Goal: Register for event/course

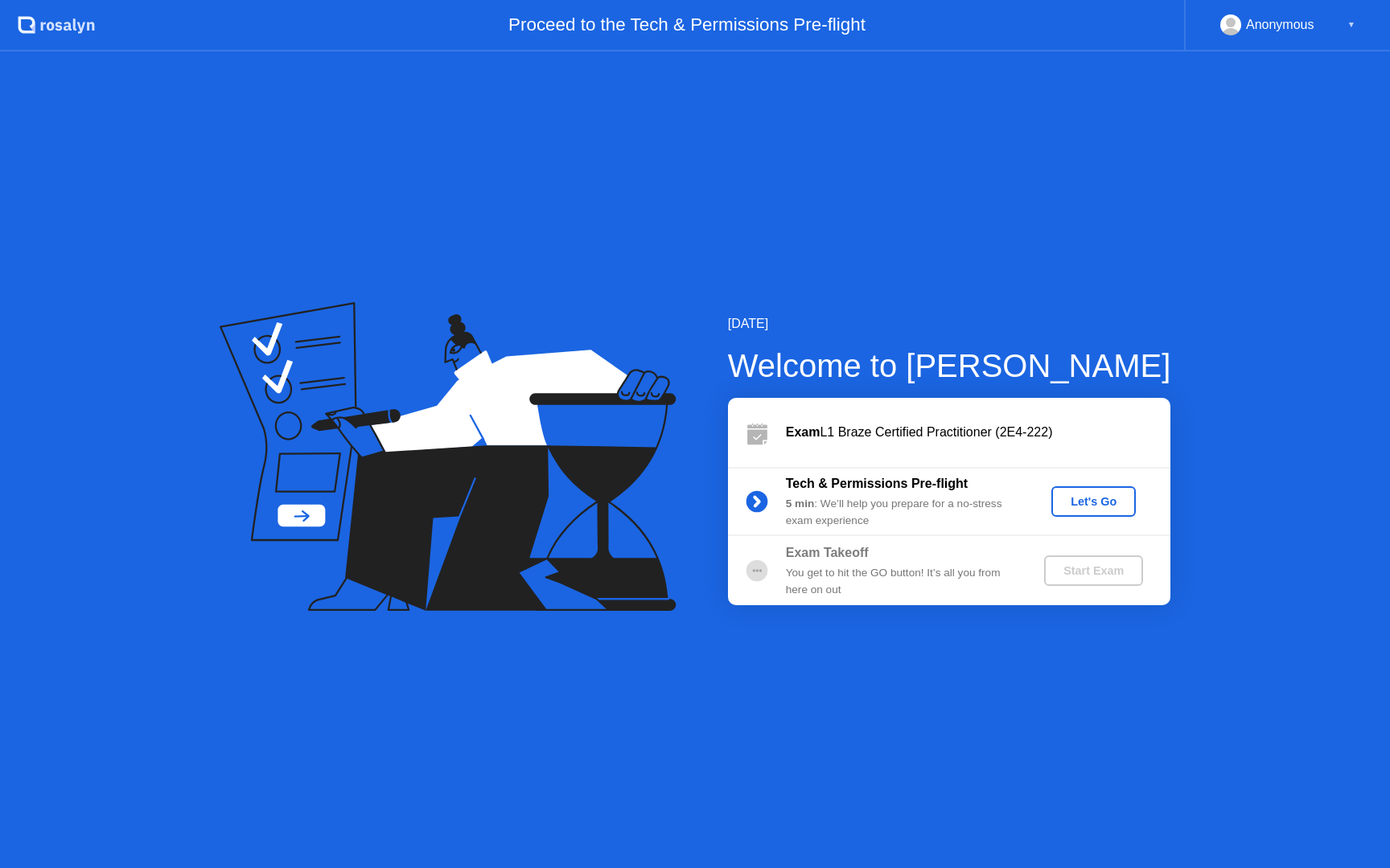
click at [1098, 500] on div "Let's Go" at bounding box center [1093, 501] width 72 height 13
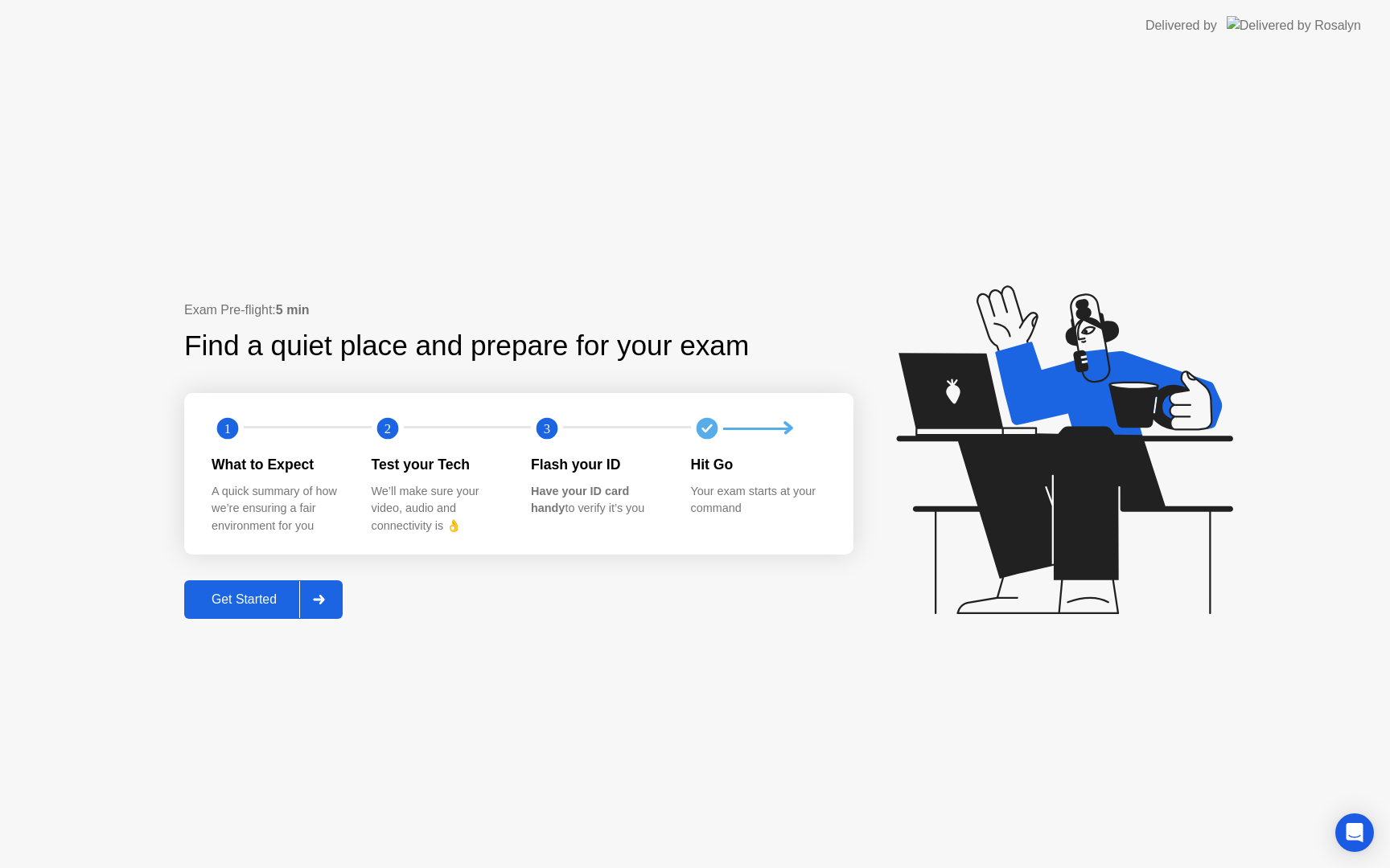
click at [268, 601] on div "Get Started" at bounding box center [244, 599] width 111 height 14
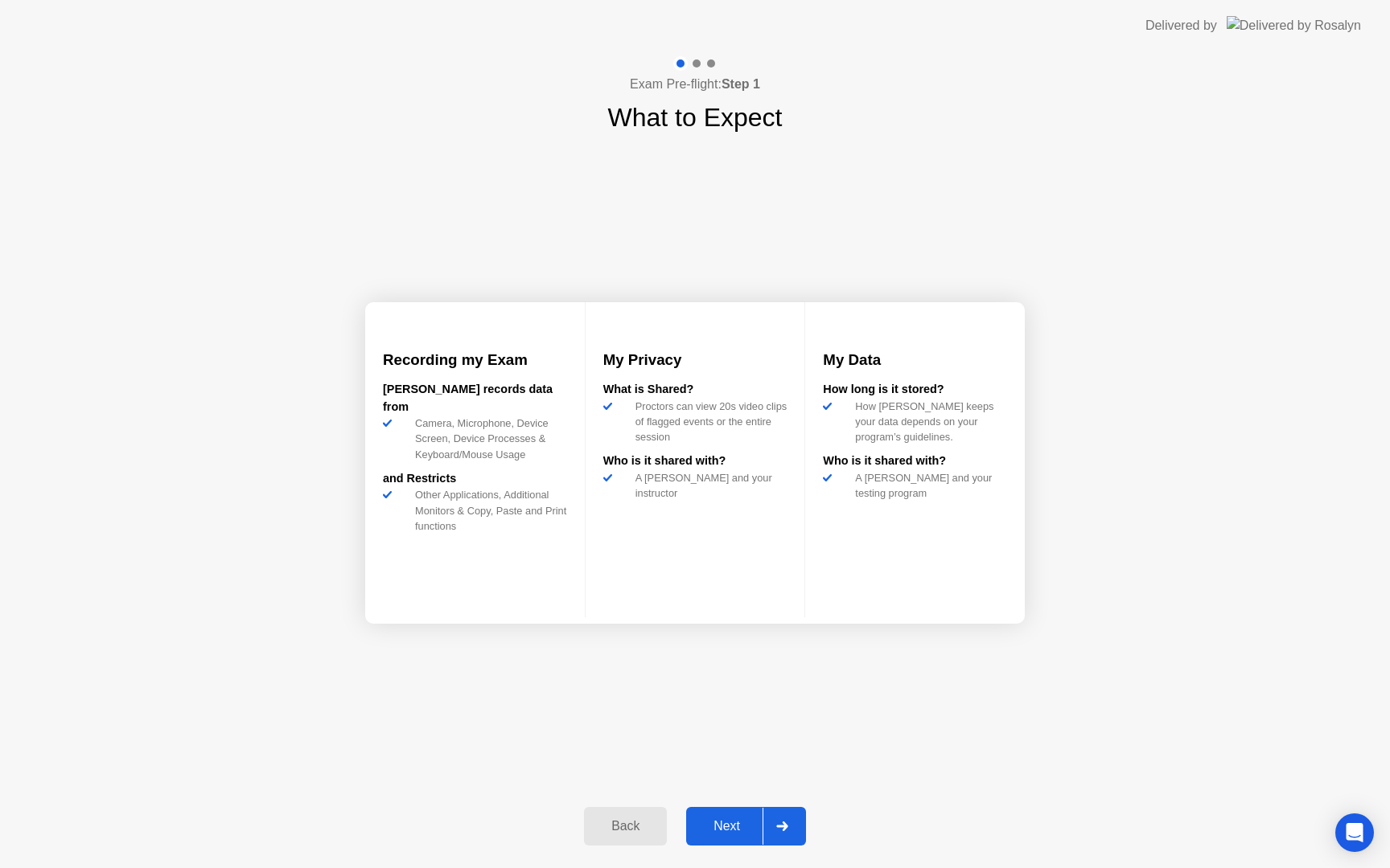
click at [738, 826] on div "Next" at bounding box center [727, 826] width 72 height 14
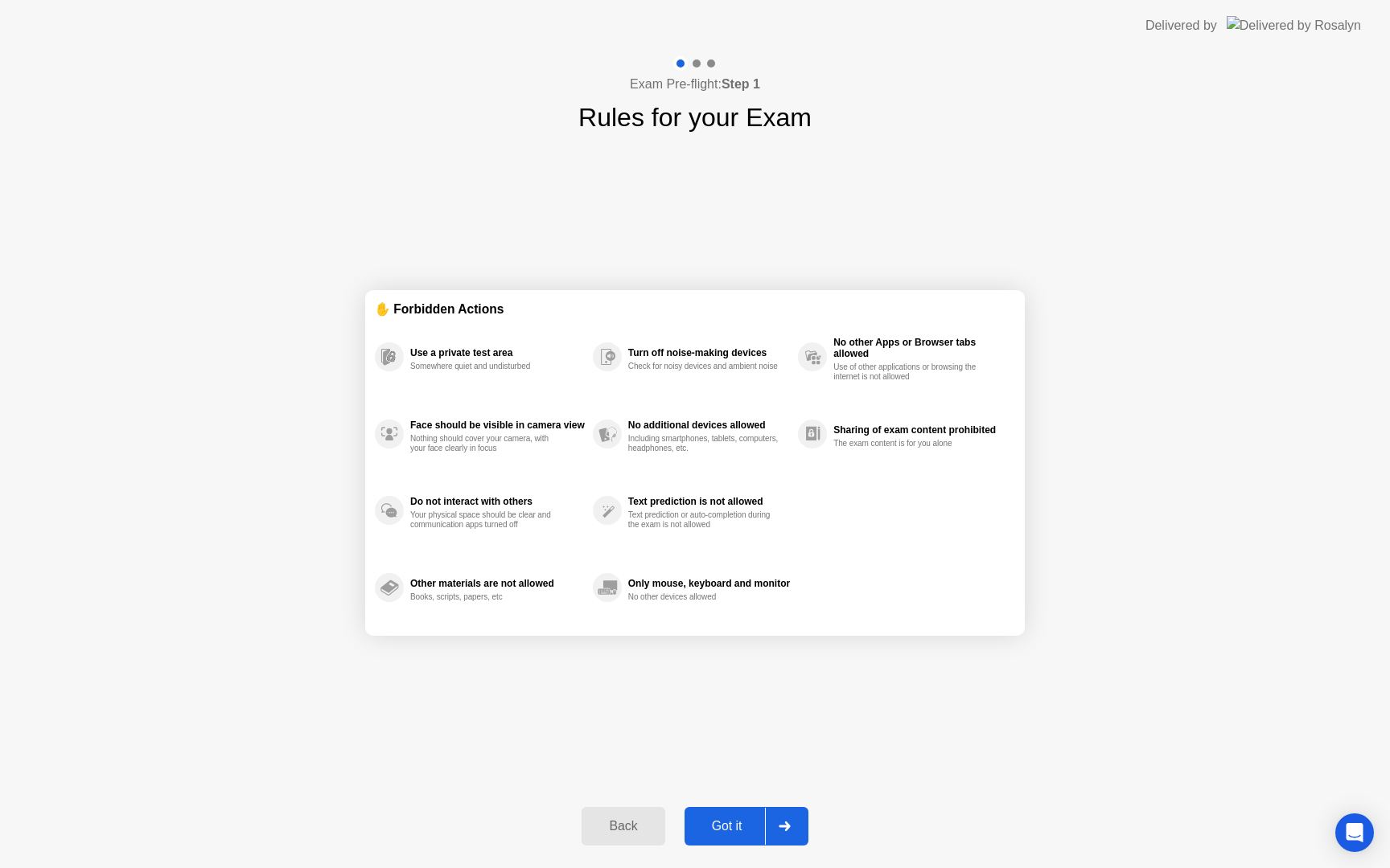
click at [738, 826] on div "Got it" at bounding box center [727, 826] width 76 height 14
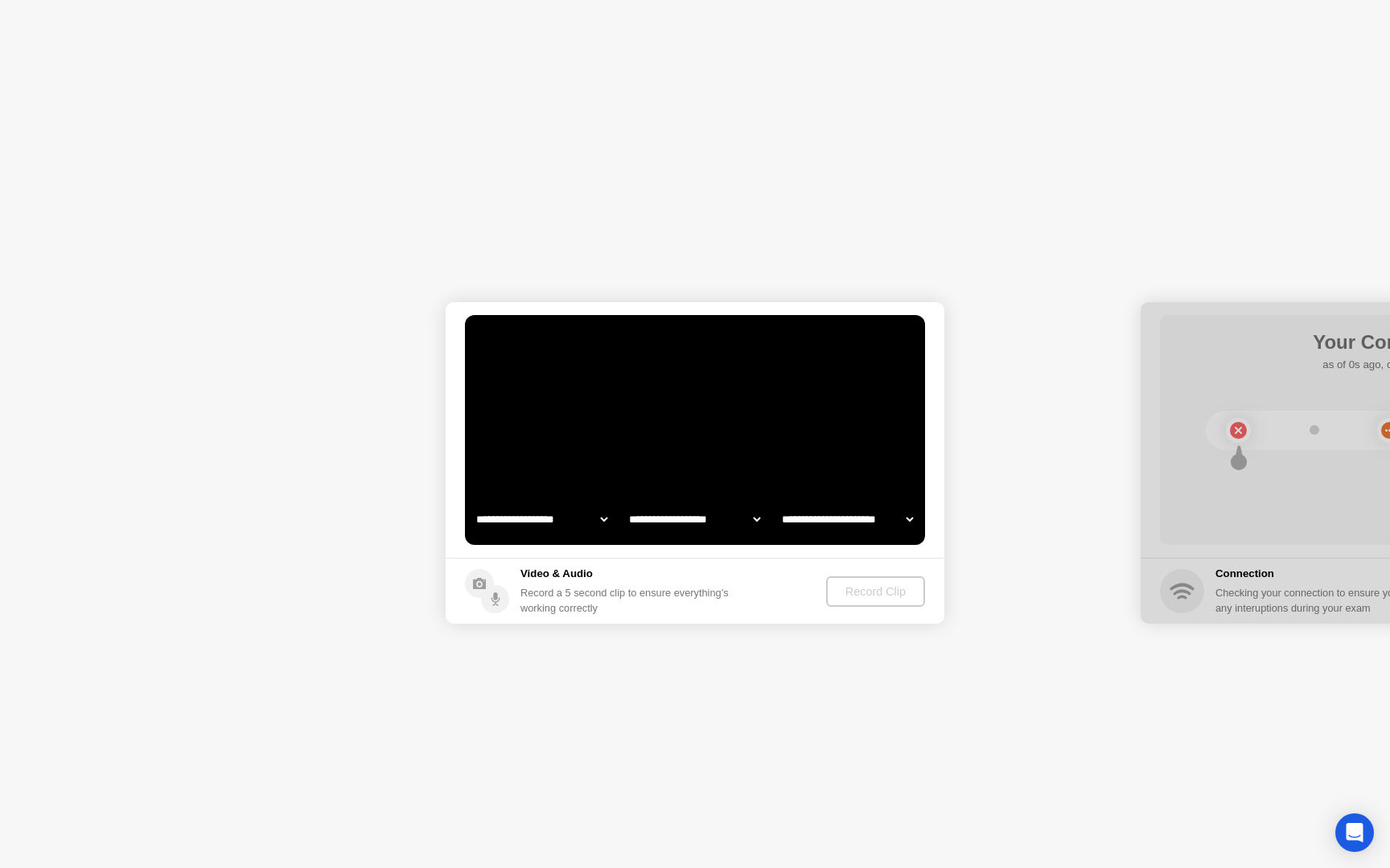
select select "**********"
select select "*******"
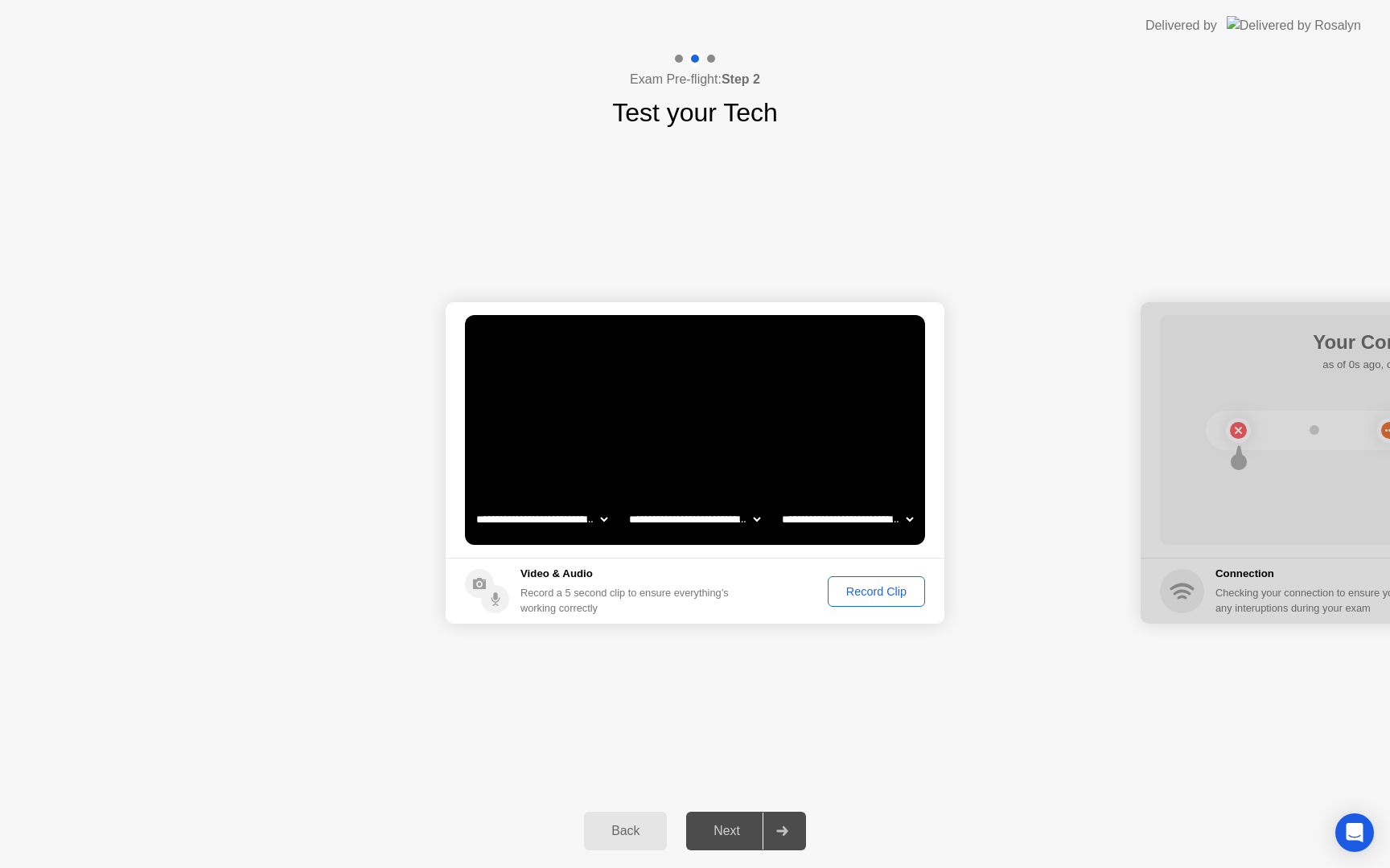
click at [869, 585] on div "Record Clip" at bounding box center [876, 591] width 86 height 13
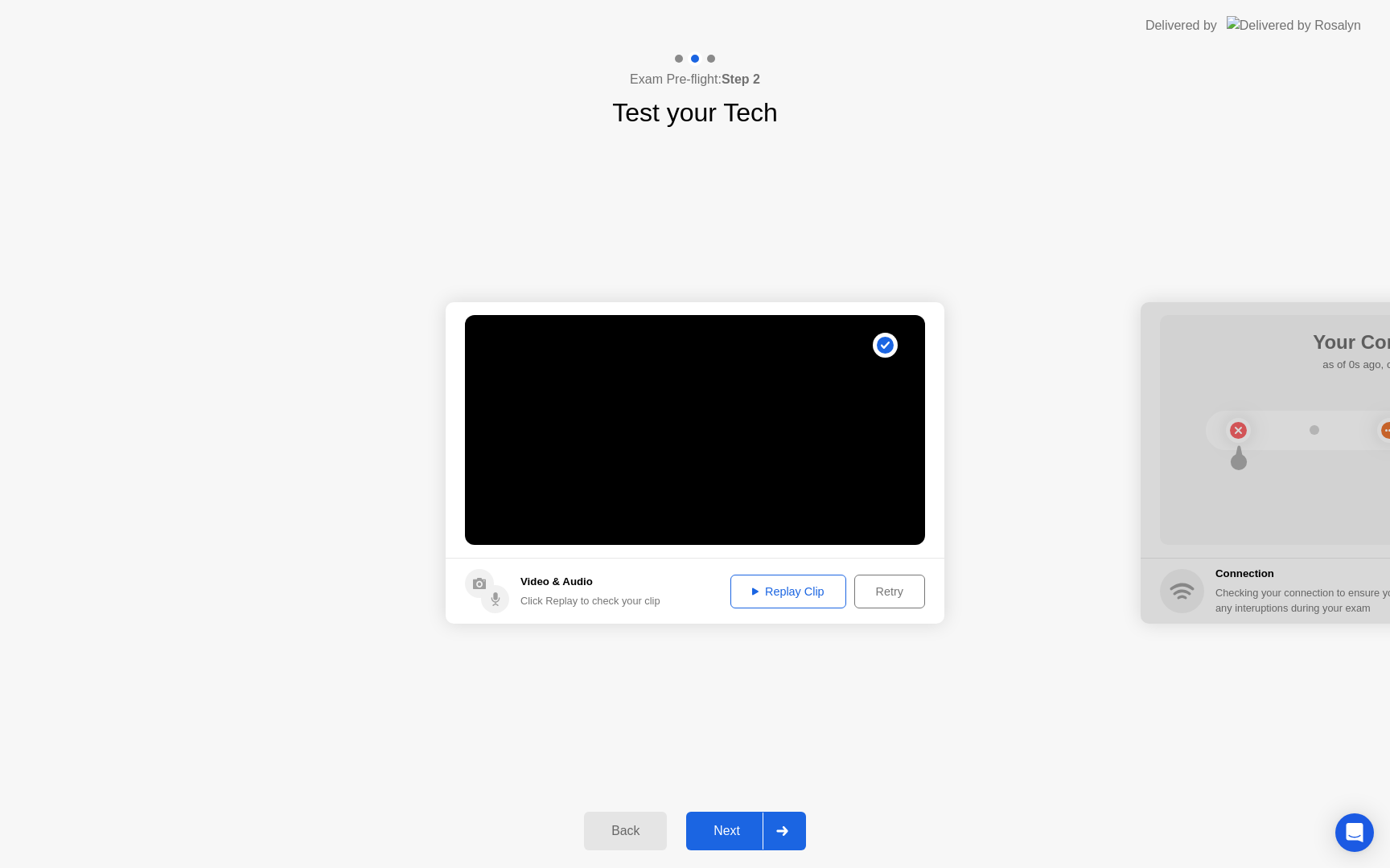
click at [781, 591] on div "Replay Clip" at bounding box center [788, 591] width 105 height 13
click at [874, 585] on div "Retry" at bounding box center [890, 591] width 60 height 13
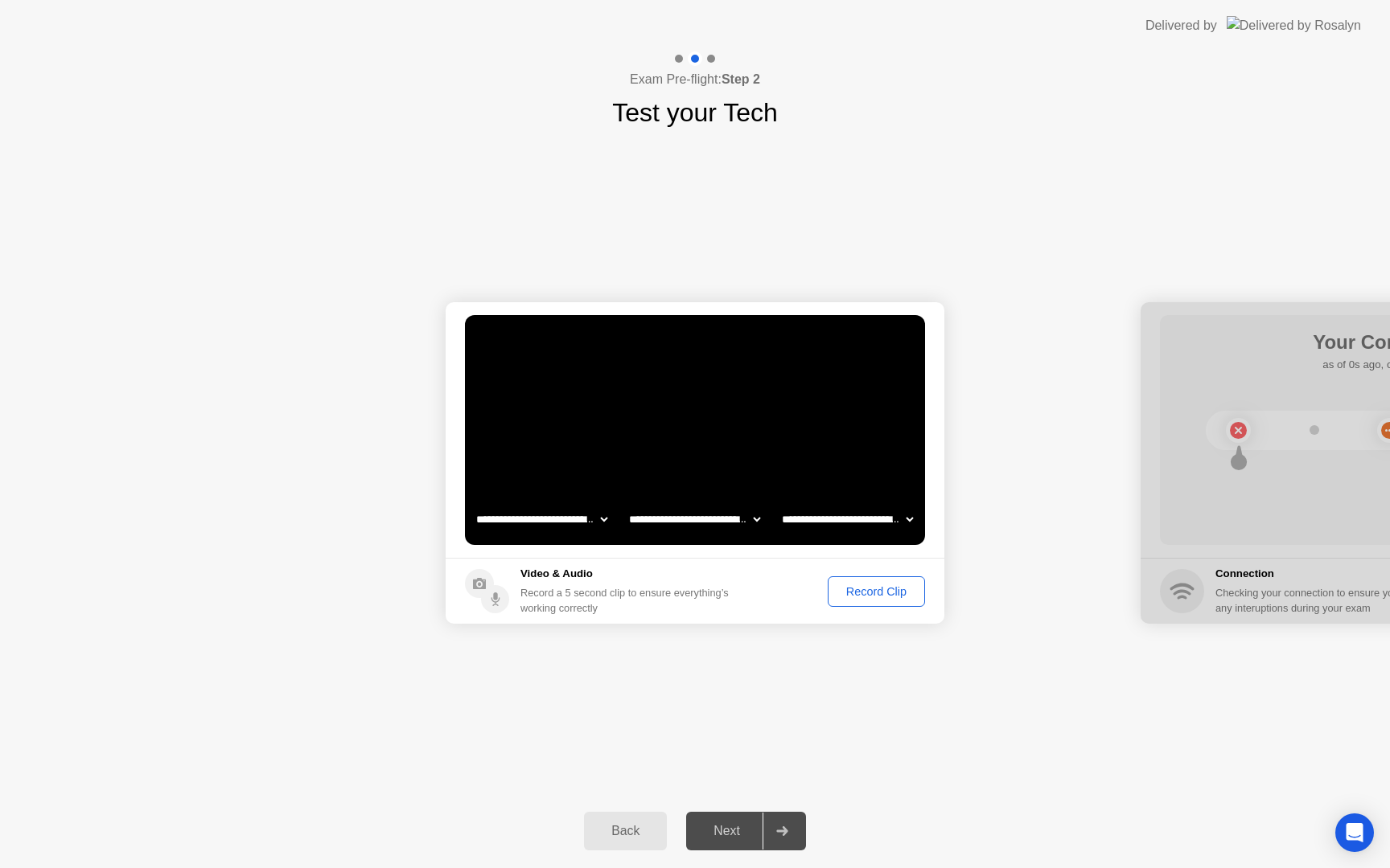
click at [731, 832] on div "Next" at bounding box center [727, 831] width 72 height 14
click at [865, 585] on div "Record Clip" at bounding box center [876, 591] width 86 height 13
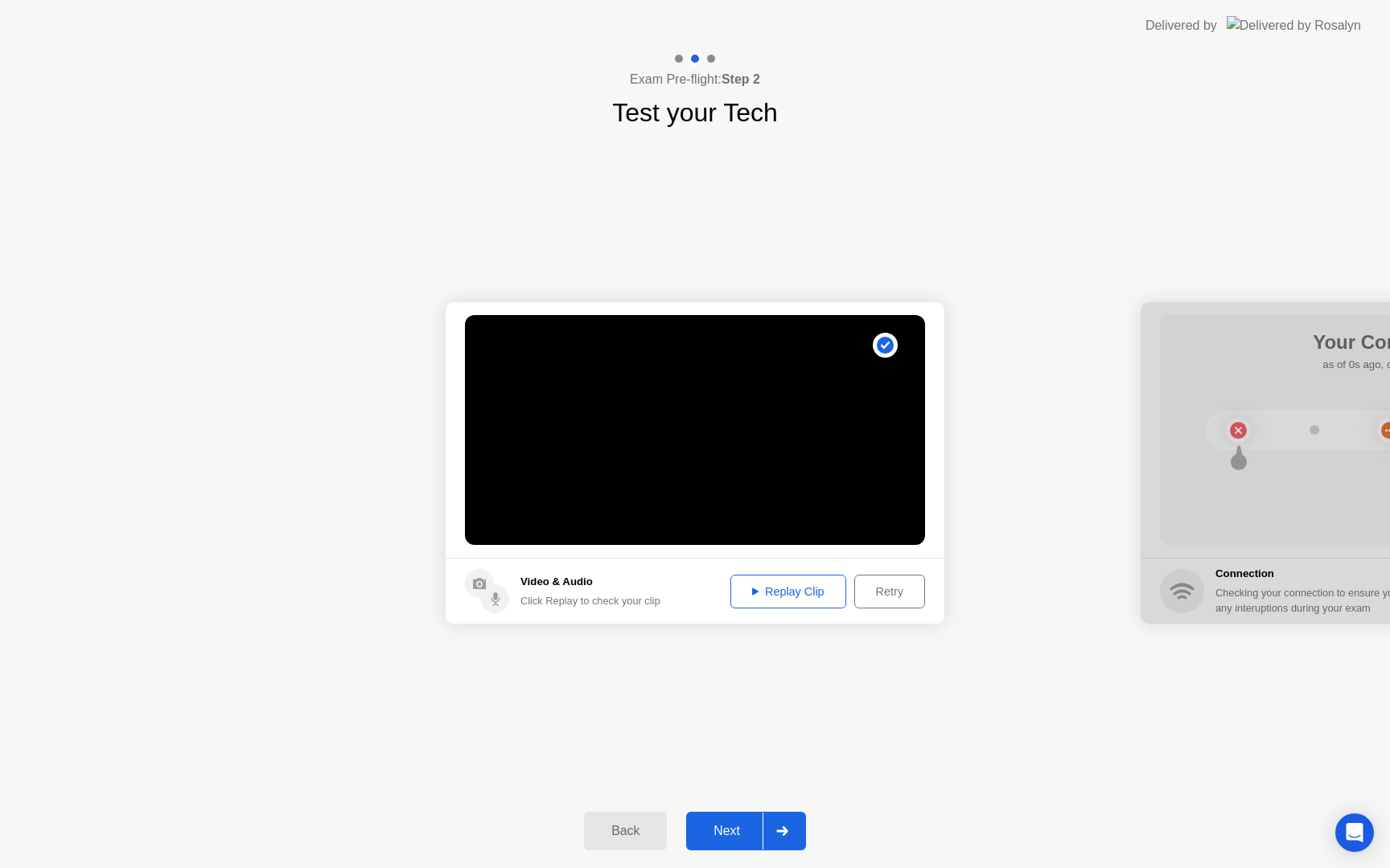
click at [720, 829] on div "Next" at bounding box center [727, 831] width 72 height 14
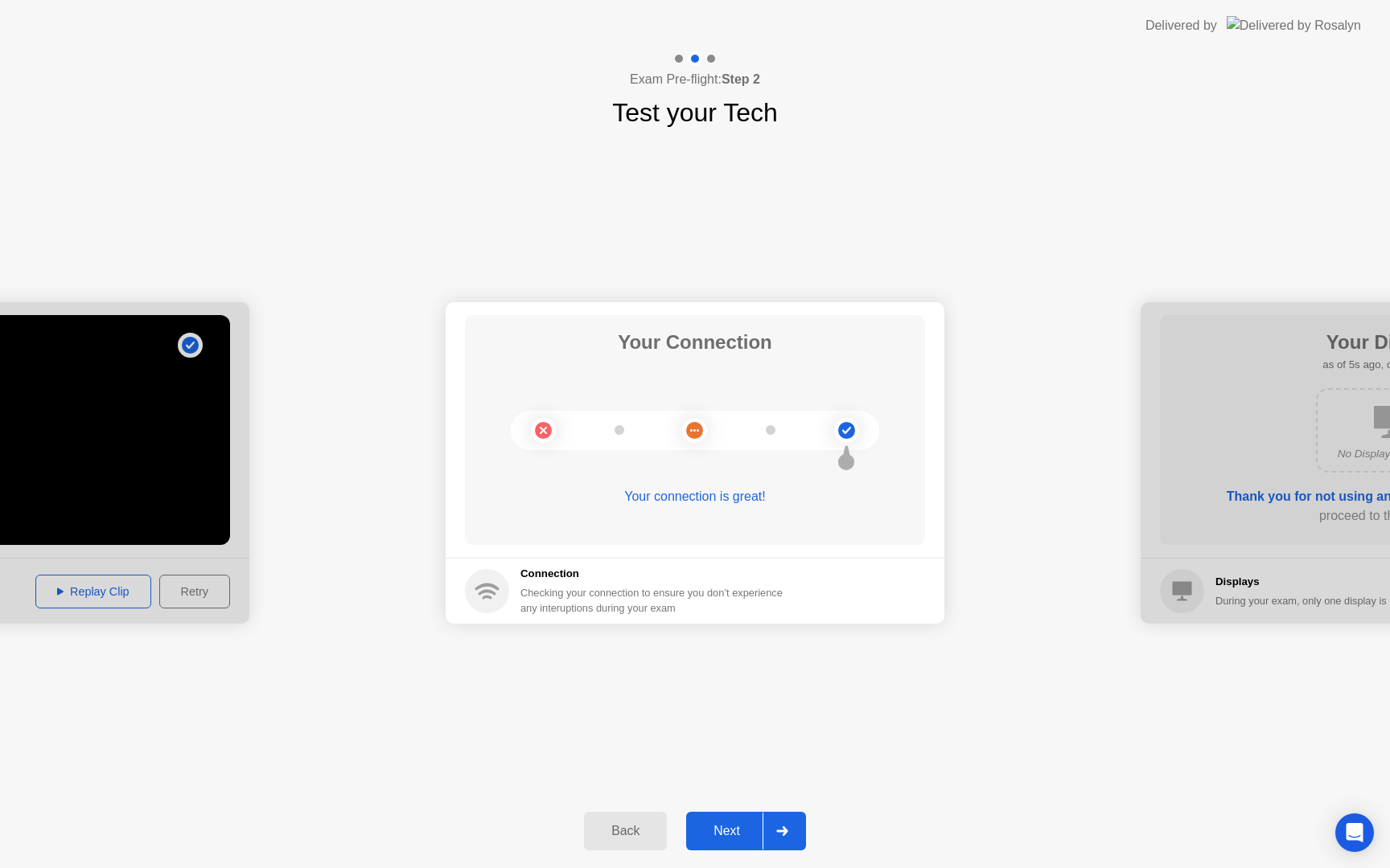
click at [718, 824] on div "Next" at bounding box center [727, 831] width 72 height 14
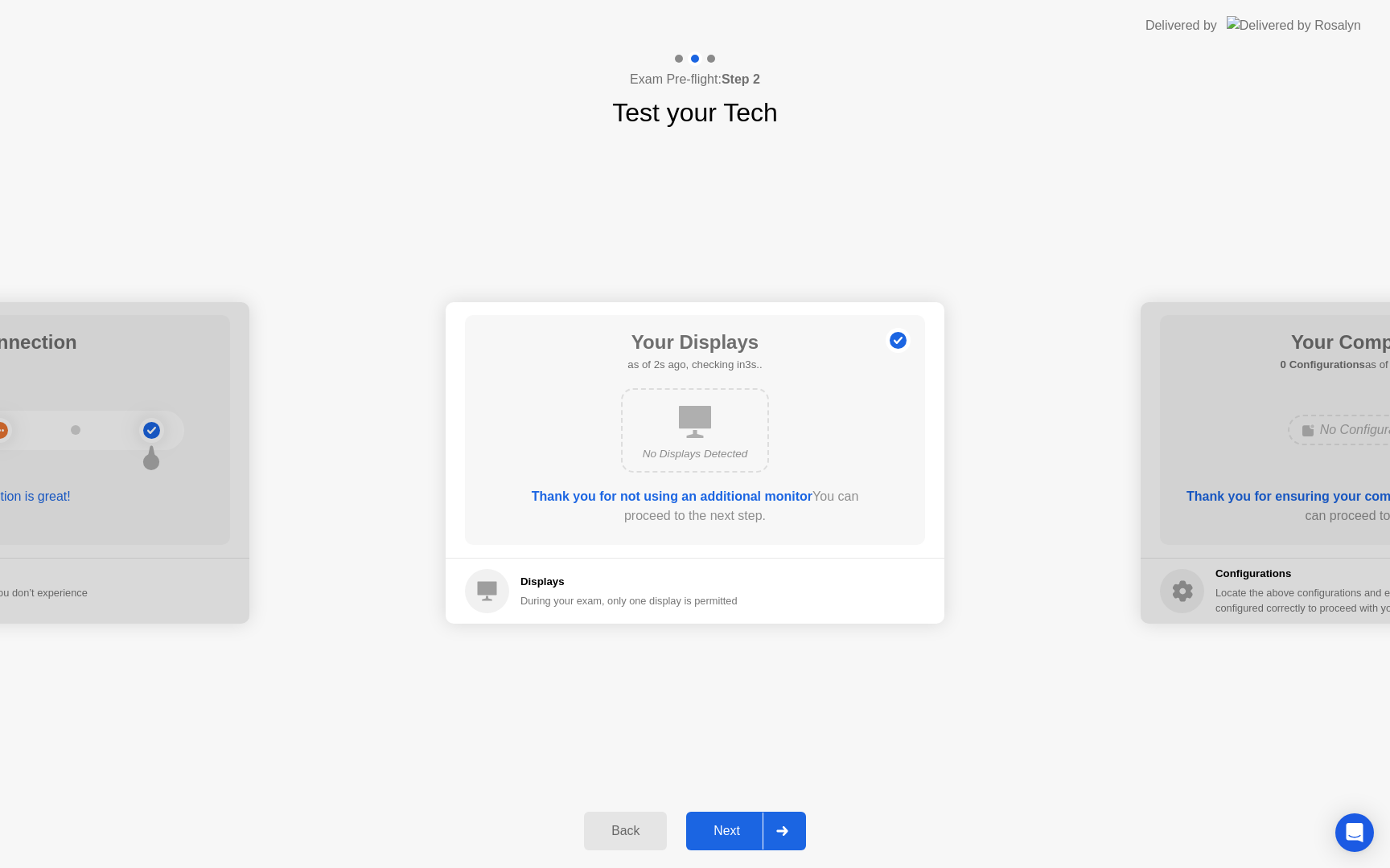
click at [727, 825] on div "Next" at bounding box center [727, 831] width 72 height 14
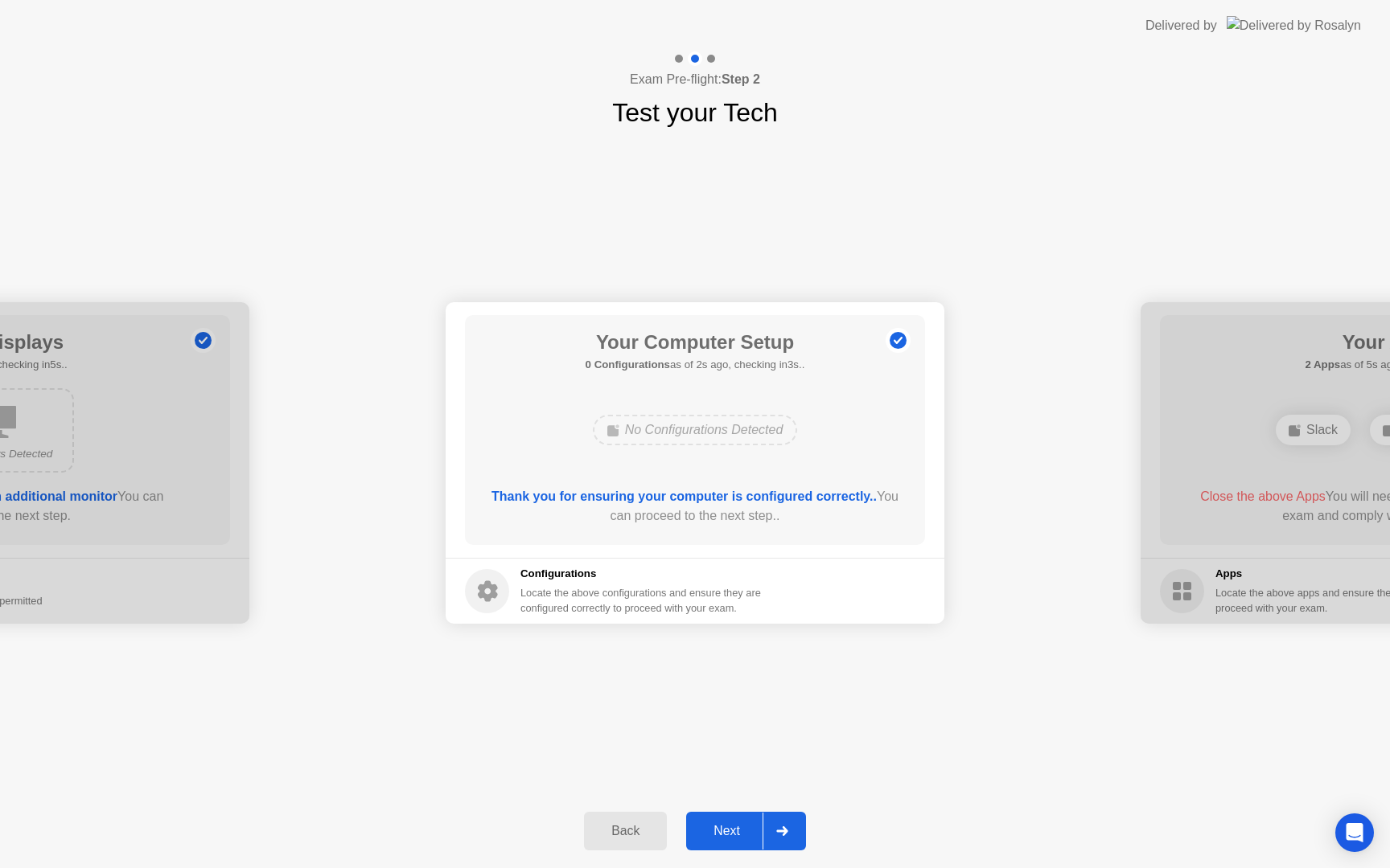
click at [727, 825] on div "Next" at bounding box center [727, 831] width 72 height 14
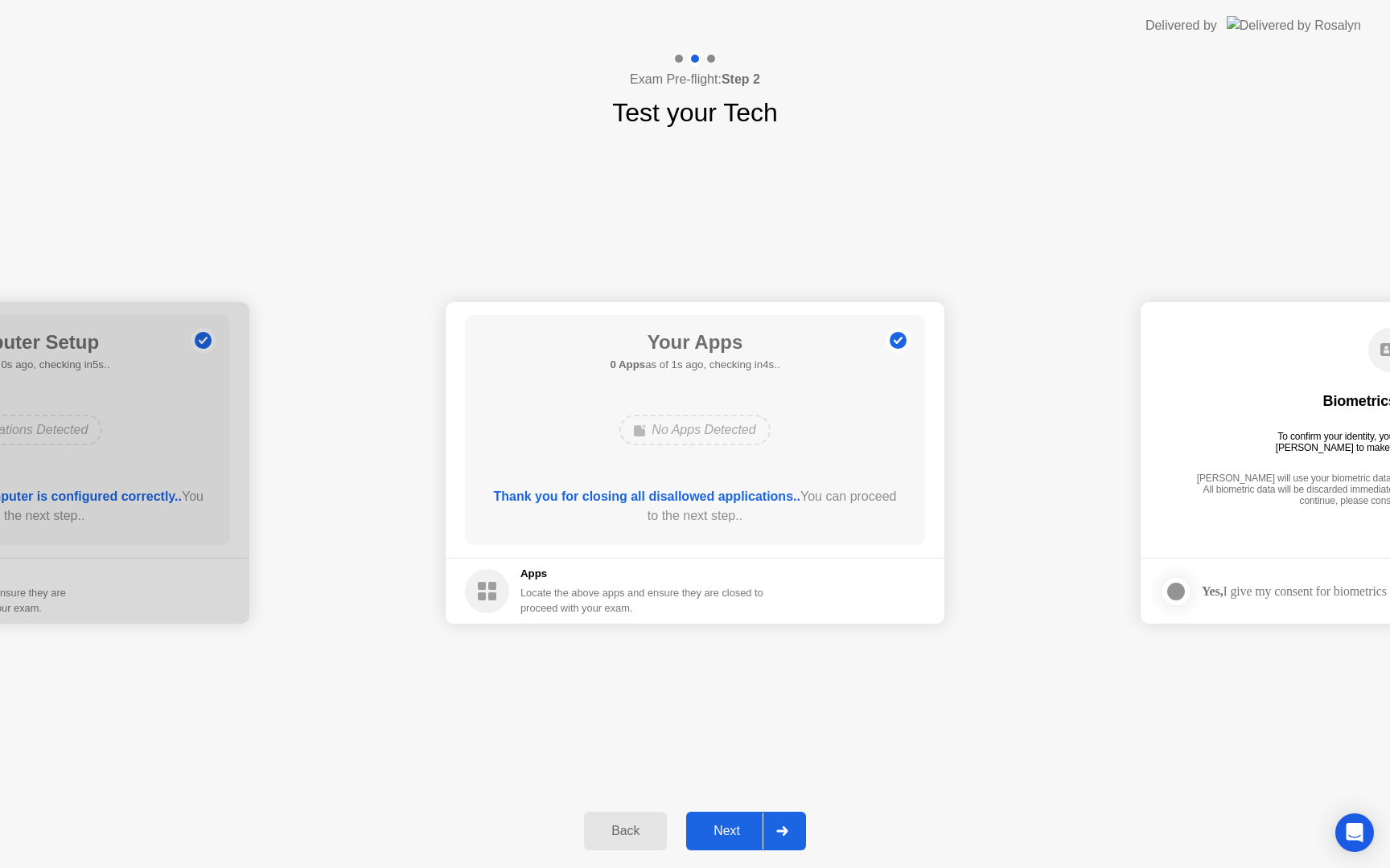
click at [718, 838] on div "Next" at bounding box center [727, 831] width 72 height 14
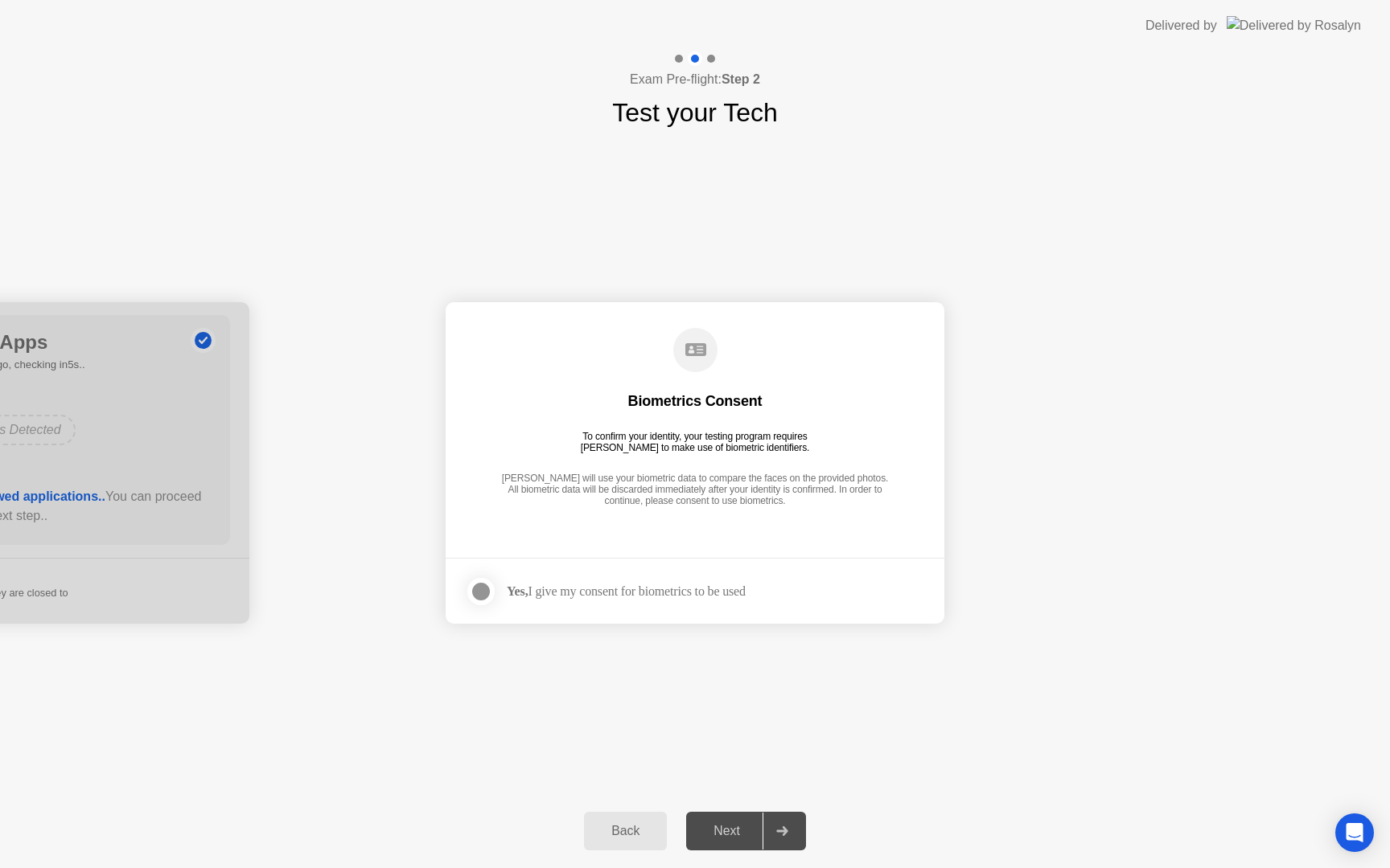
click at [675, 465] on div "Biometrics Consent To confirm your identity, your testing program requires [PER…" at bounding box center [695, 418] width 460 height 207
click at [486, 592] on div at bounding box center [481, 591] width 19 height 19
click at [740, 824] on div "Next" at bounding box center [727, 831] width 72 height 14
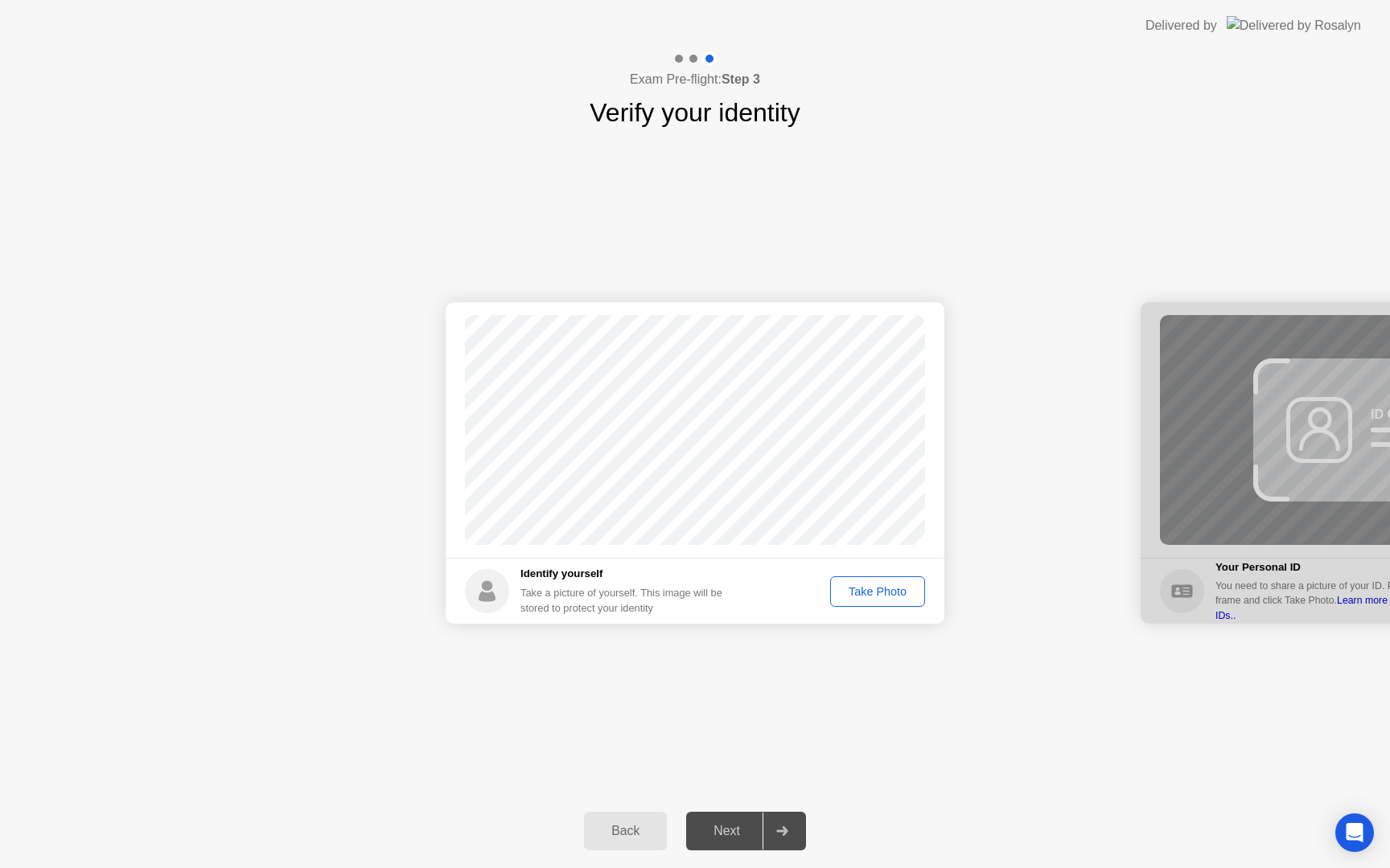
click at [874, 593] on div "Take Photo" at bounding box center [877, 591] width 84 height 13
click at [874, 591] on div "Retake" at bounding box center [888, 591] width 62 height 13
click at [874, 591] on div "Take Photo" at bounding box center [877, 591] width 84 height 13
click at [885, 596] on div "Retake" at bounding box center [888, 591] width 62 height 13
click at [888, 590] on div "Take Photo" at bounding box center [877, 591] width 84 height 13
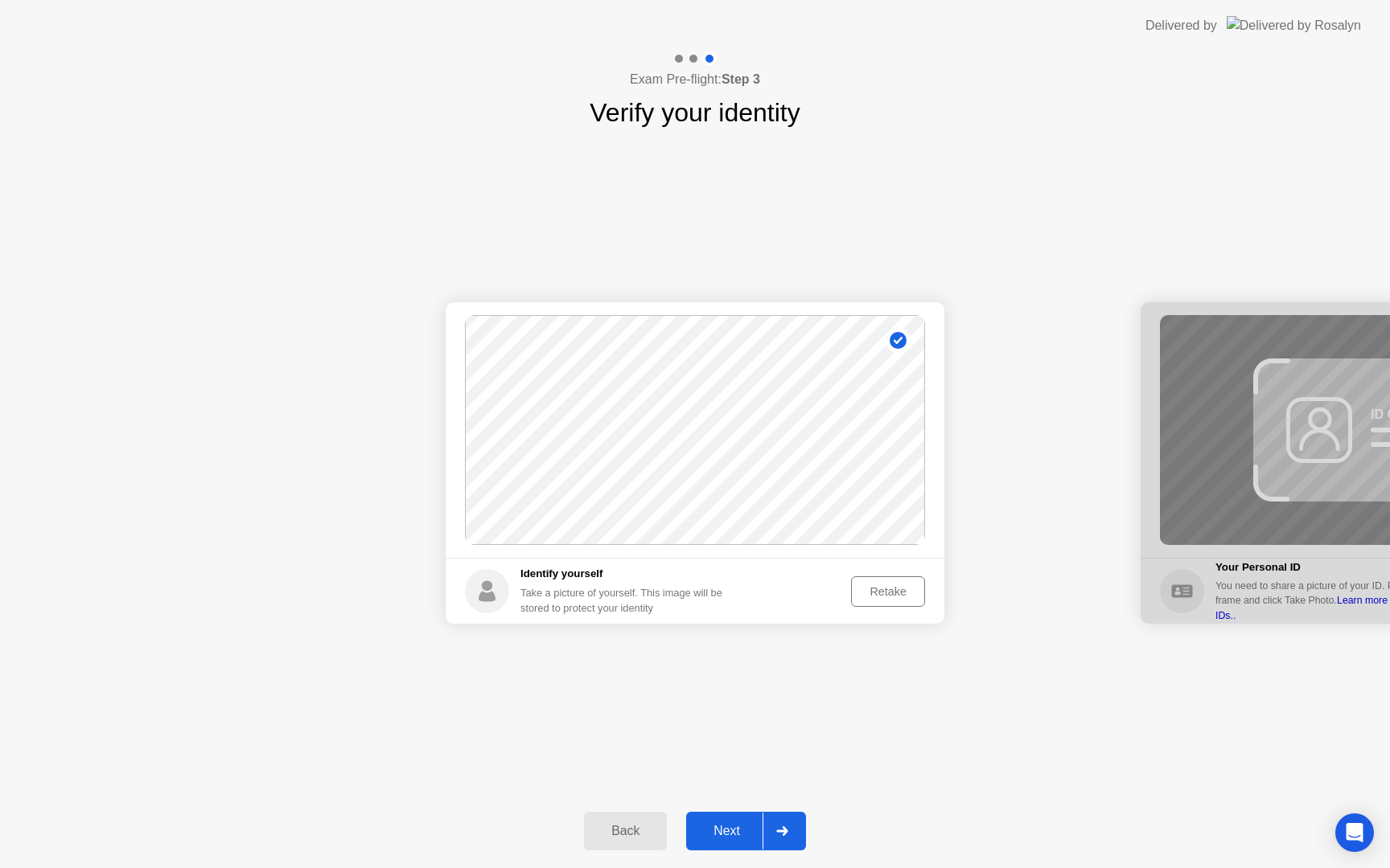
click at [727, 844] on button "Next" at bounding box center [746, 832] width 120 height 39
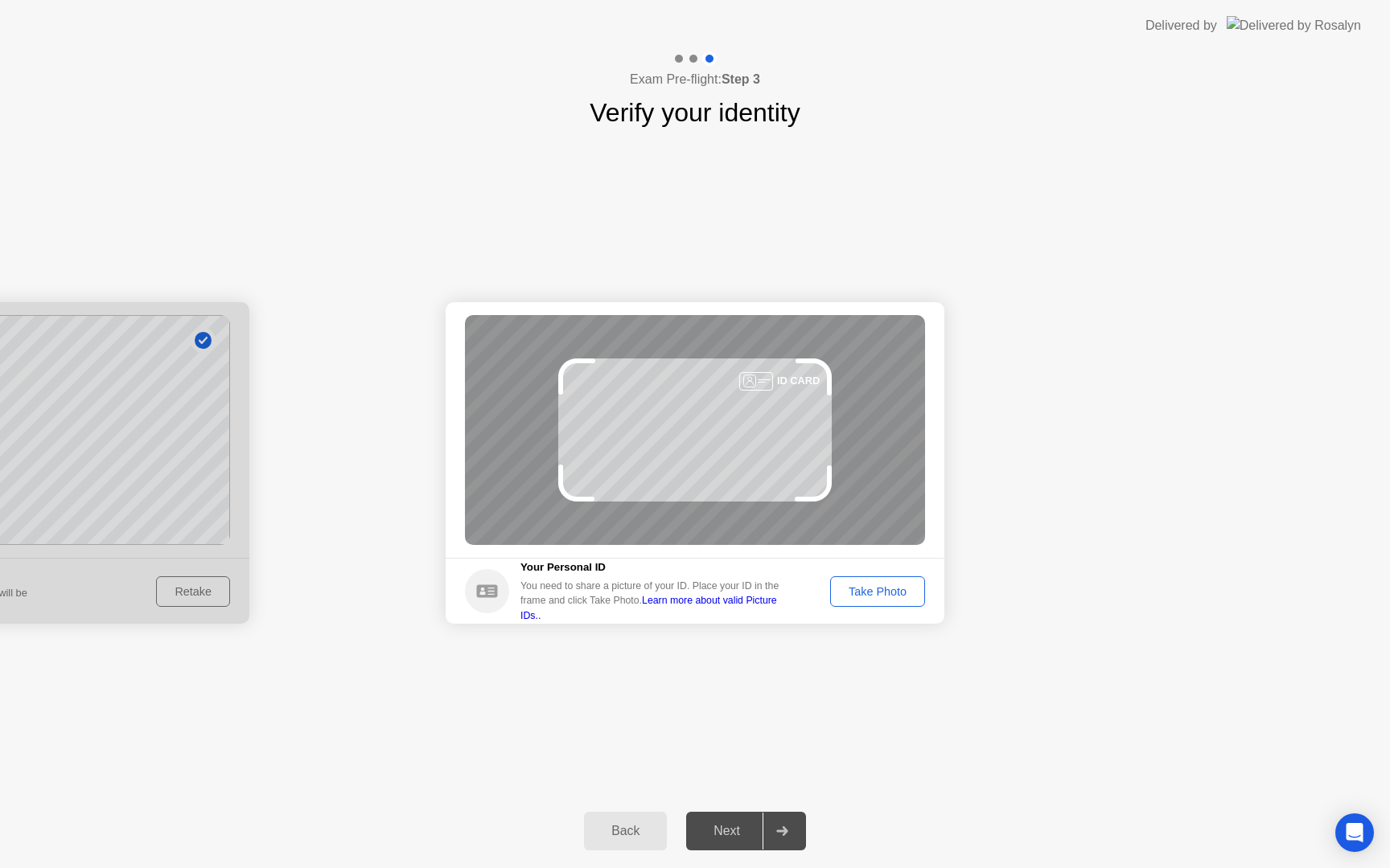
click at [855, 585] on div "Take Photo" at bounding box center [877, 591] width 84 height 13
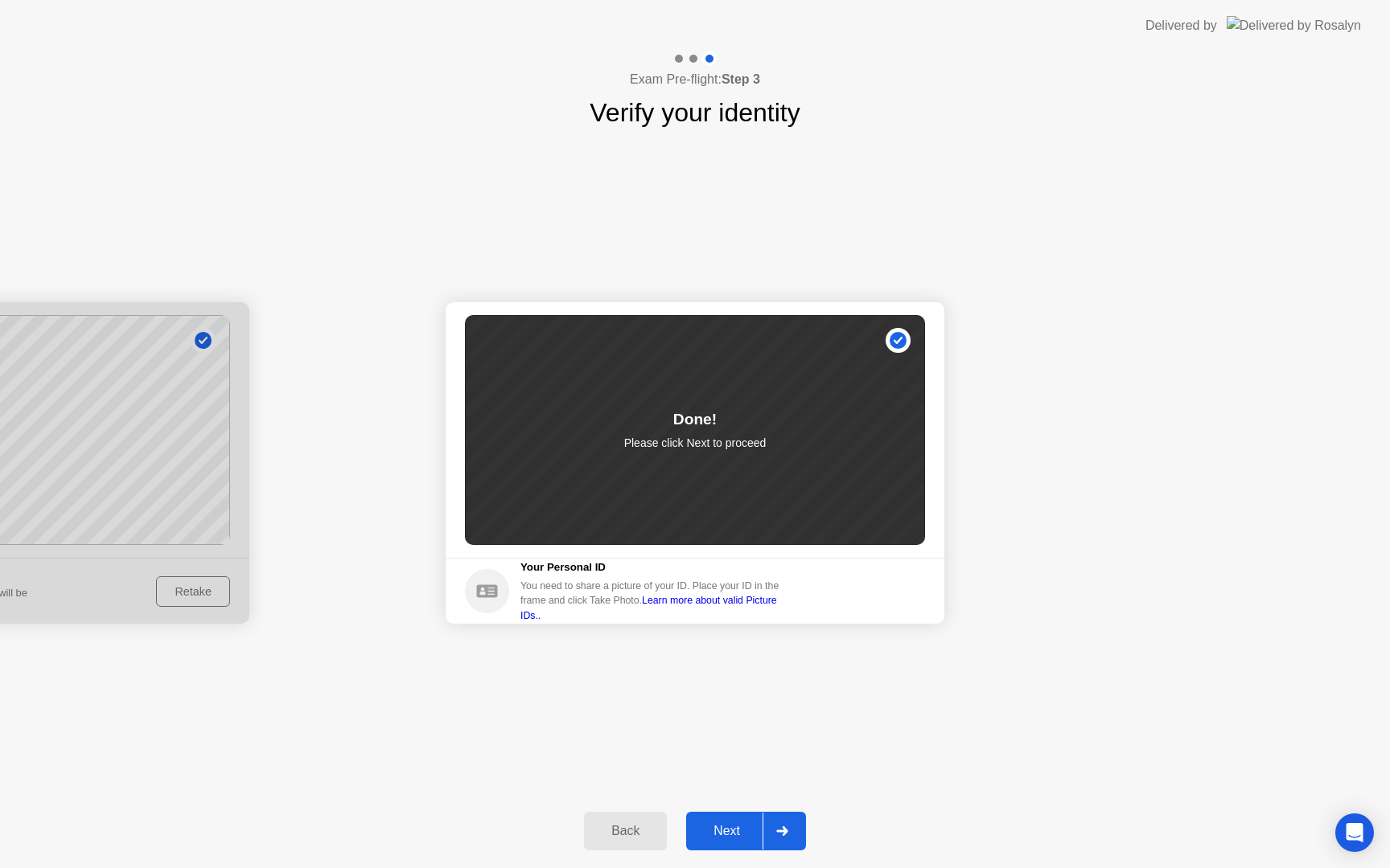
click at [731, 824] on div "Next" at bounding box center [727, 831] width 72 height 14
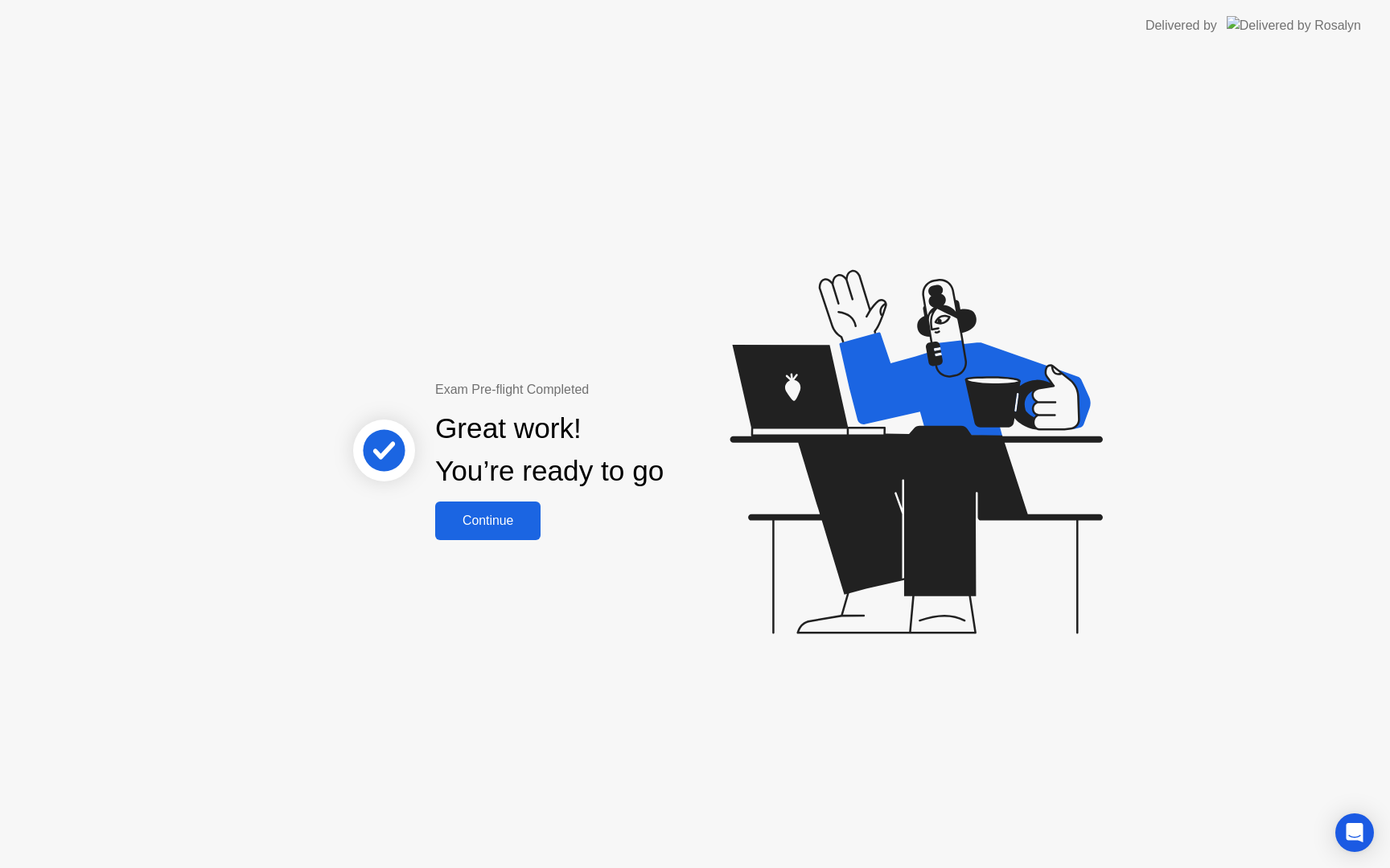
click at [472, 514] on div "Continue" at bounding box center [487, 520] width 95 height 14
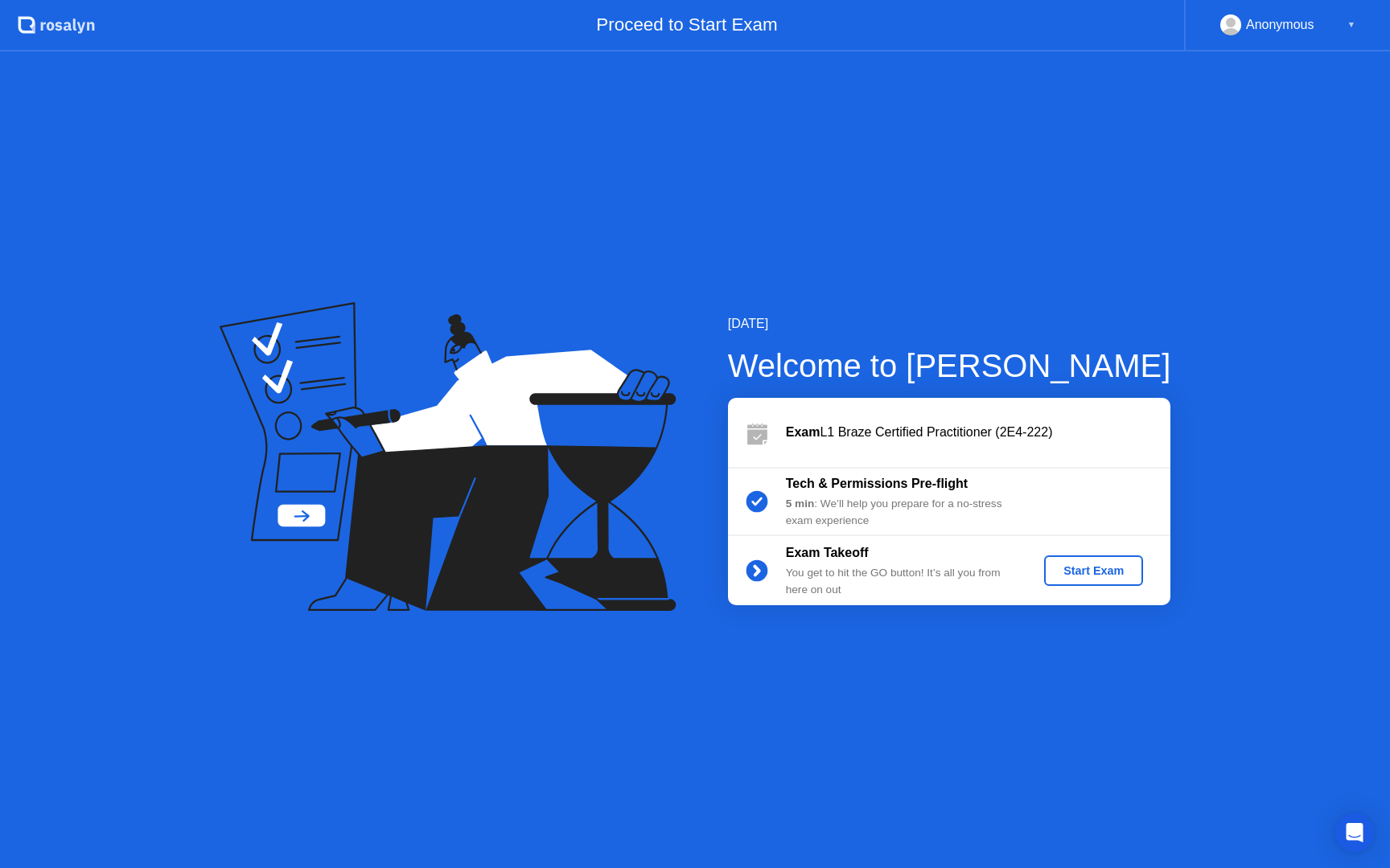
click at [1094, 568] on div "Start Exam" at bounding box center [1094, 570] width 86 height 13
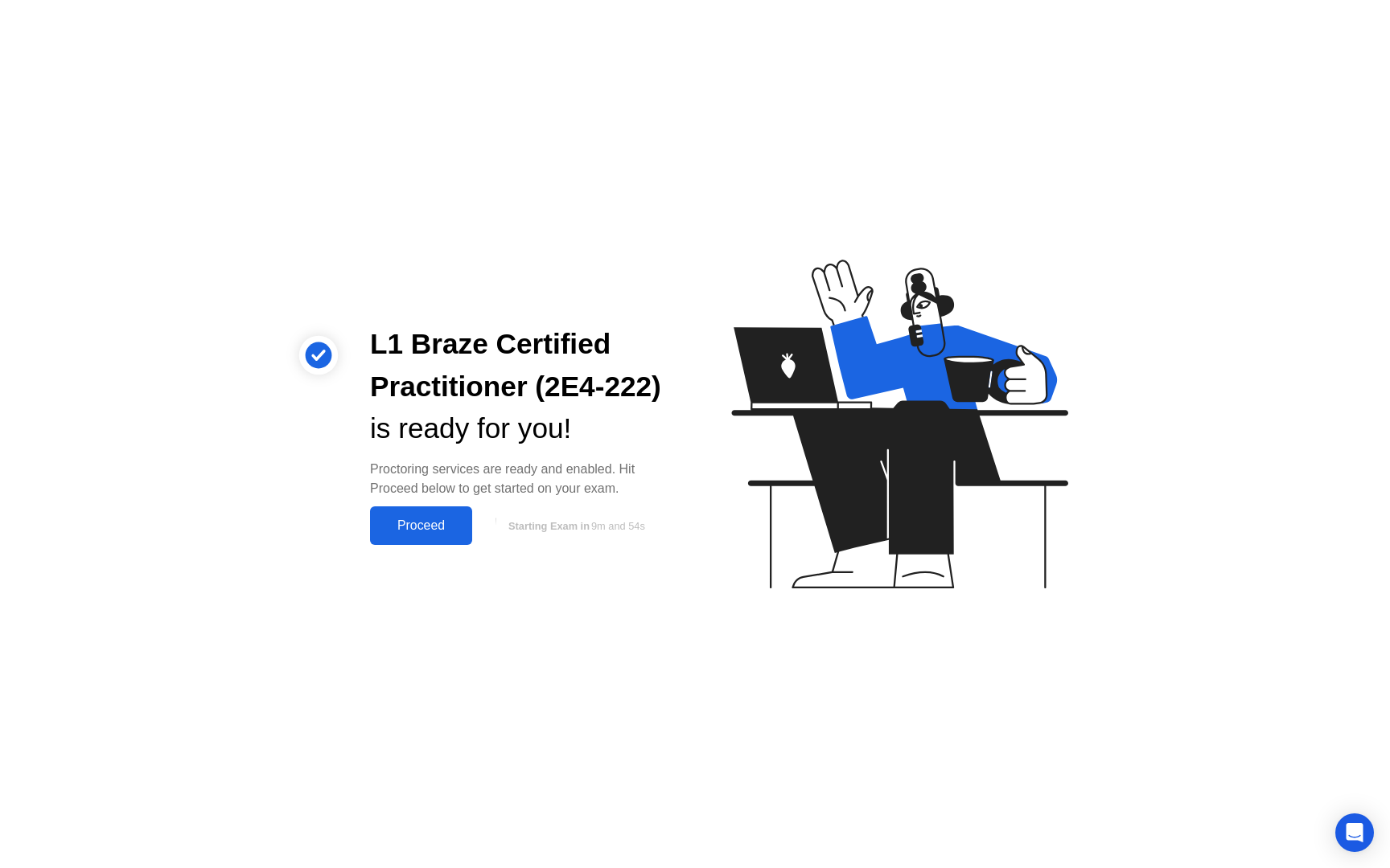
click at [434, 523] on div "Proceed" at bounding box center [421, 526] width 93 height 14
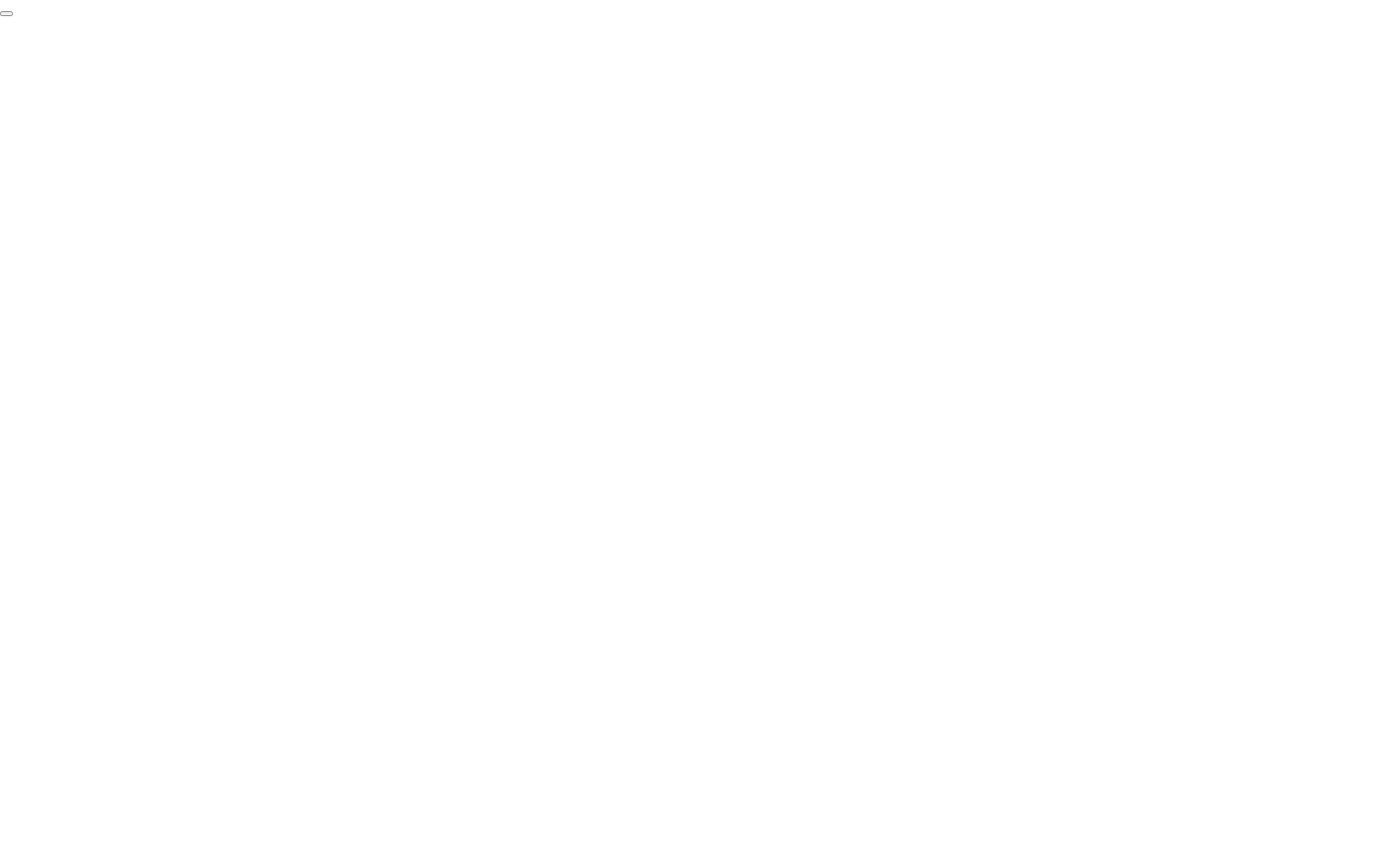
click div "End Proctoring Session"
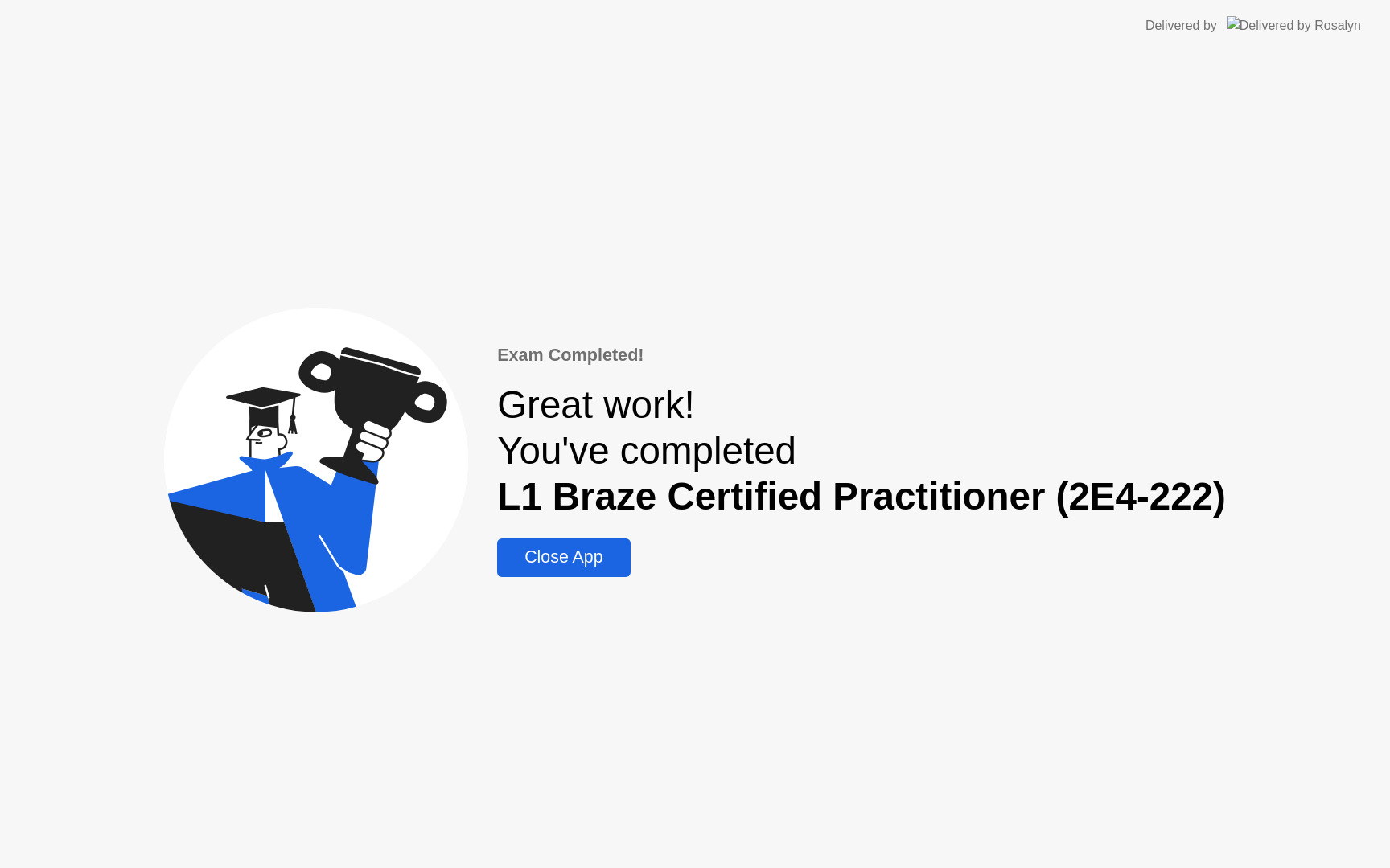
click at [592, 559] on div "Close App" at bounding box center [564, 558] width 123 height 20
